Goal: Use online tool/utility

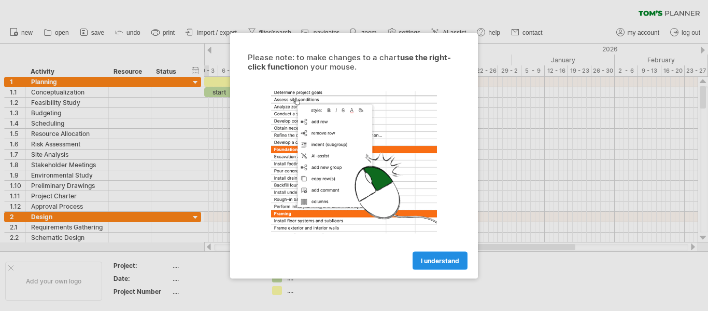
click at [441, 255] on link "I understand" at bounding box center [440, 260] width 55 height 18
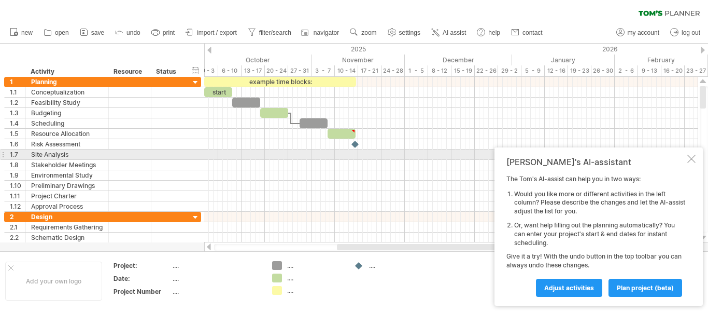
click at [693, 158] on div at bounding box center [692, 159] width 8 height 8
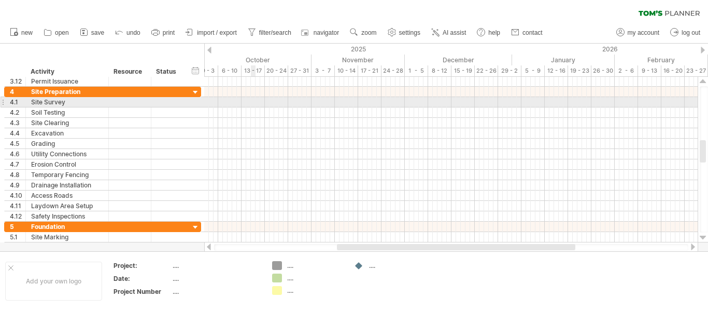
click at [254, 106] on div at bounding box center [451, 102] width 494 height 10
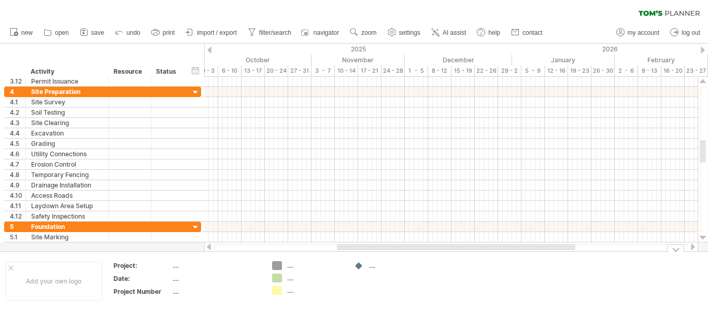
click at [279, 268] on div "Trying to reach [DOMAIN_NAME] Connected again... 0% clear filter new 1" at bounding box center [354, 155] width 708 height 311
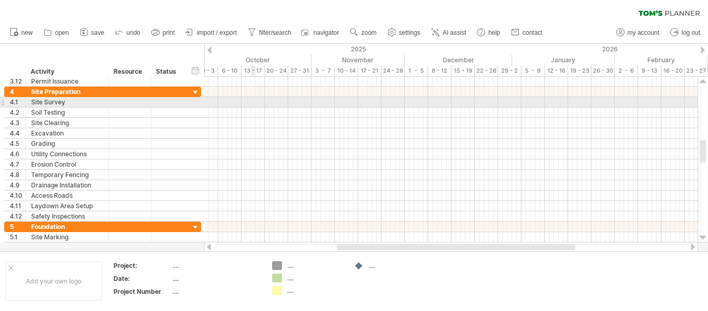
click at [253, 101] on div at bounding box center [451, 102] width 494 height 10
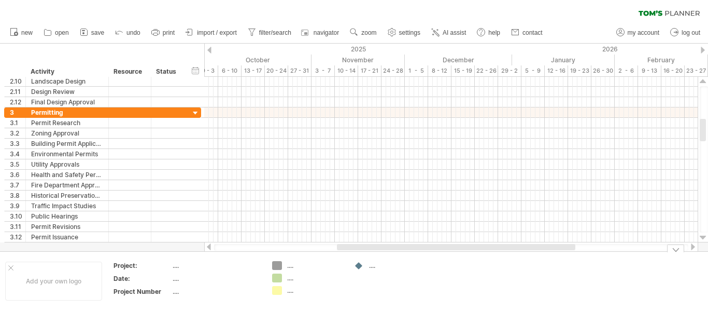
click at [360, 266] on div at bounding box center [359, 266] width 10 height 10
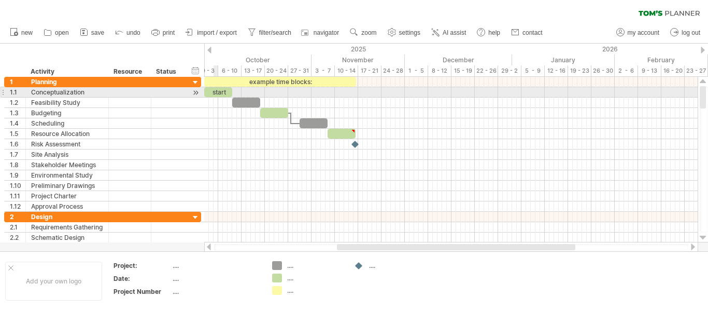
click at [218, 92] on div "start" at bounding box center [218, 92] width 28 height 10
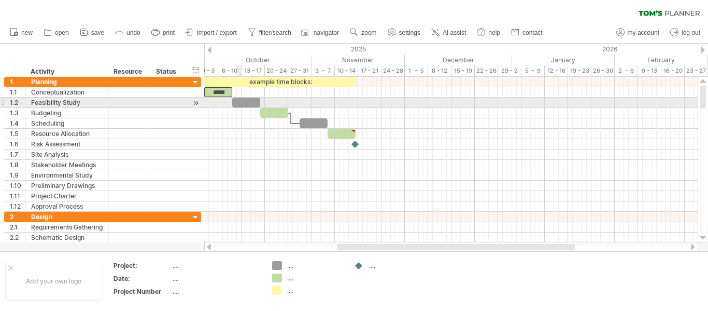
click at [248, 102] on div at bounding box center [246, 102] width 28 height 10
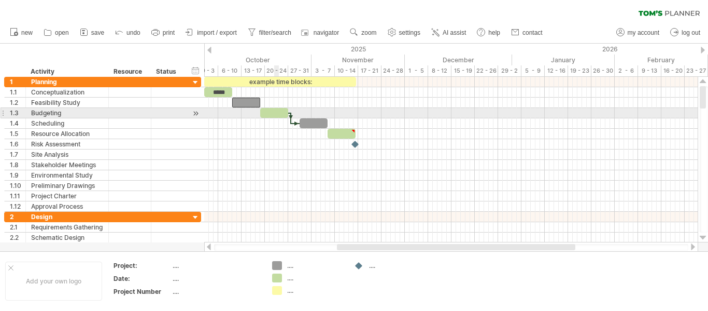
click at [285, 119] on div at bounding box center [451, 123] width 494 height 10
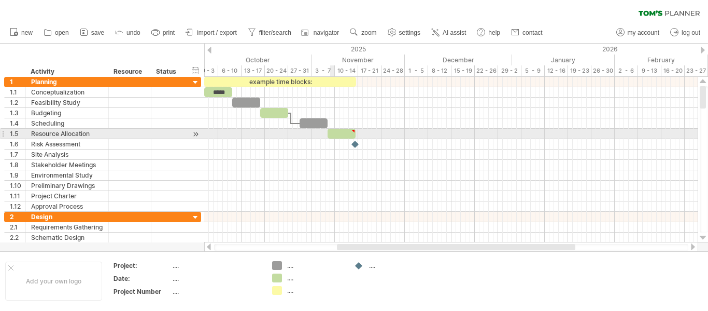
click at [331, 135] on div at bounding box center [342, 134] width 28 height 10
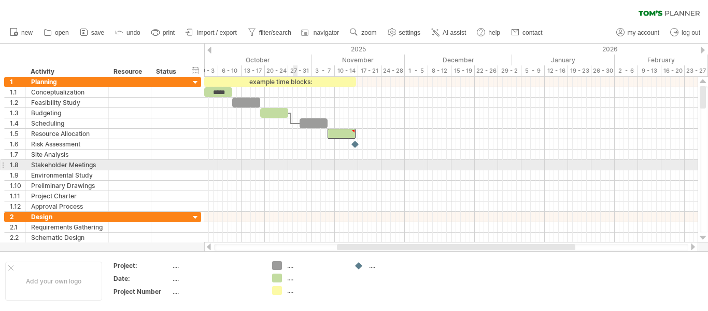
click at [293, 167] on div at bounding box center [451, 165] width 494 height 10
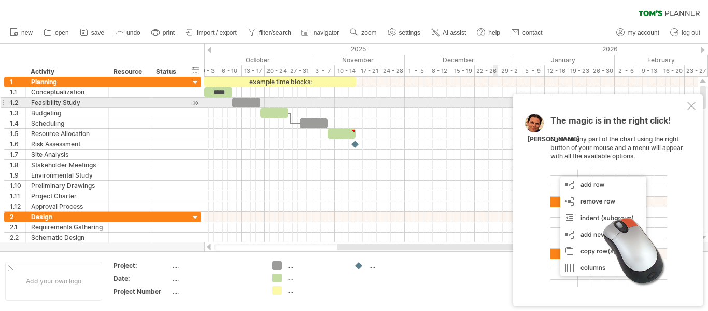
click at [695, 107] on div at bounding box center [692, 106] width 8 height 8
